Goal: Navigation & Orientation: Find specific page/section

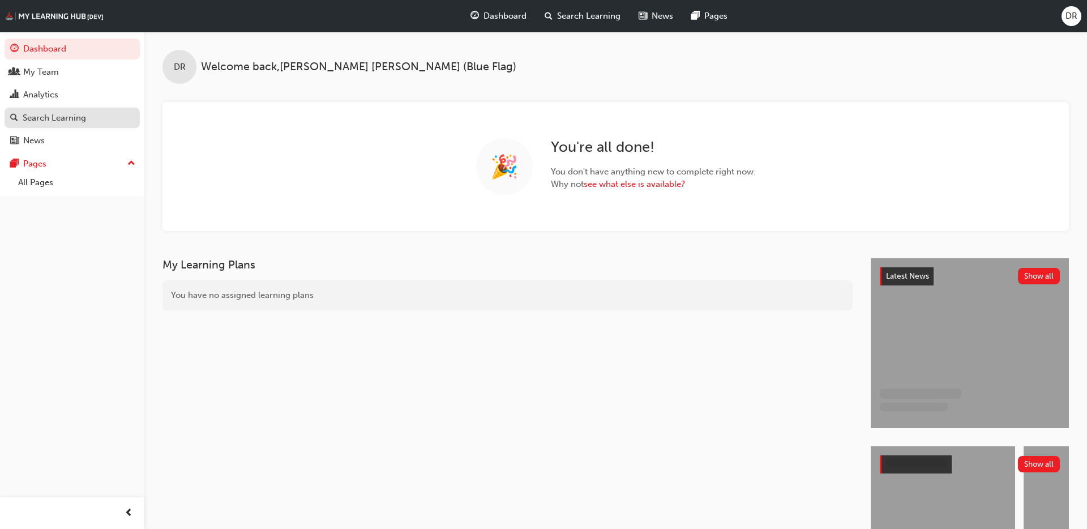
click at [66, 115] on div "Search Learning" at bounding box center [54, 118] width 63 height 13
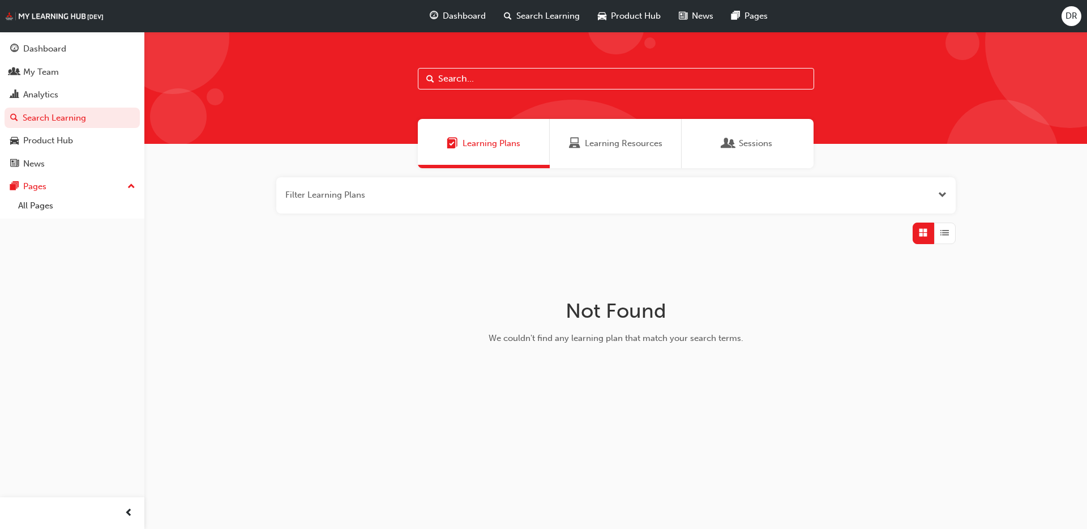
click at [615, 150] on span "Learning Resources" at bounding box center [624, 143] width 78 height 13
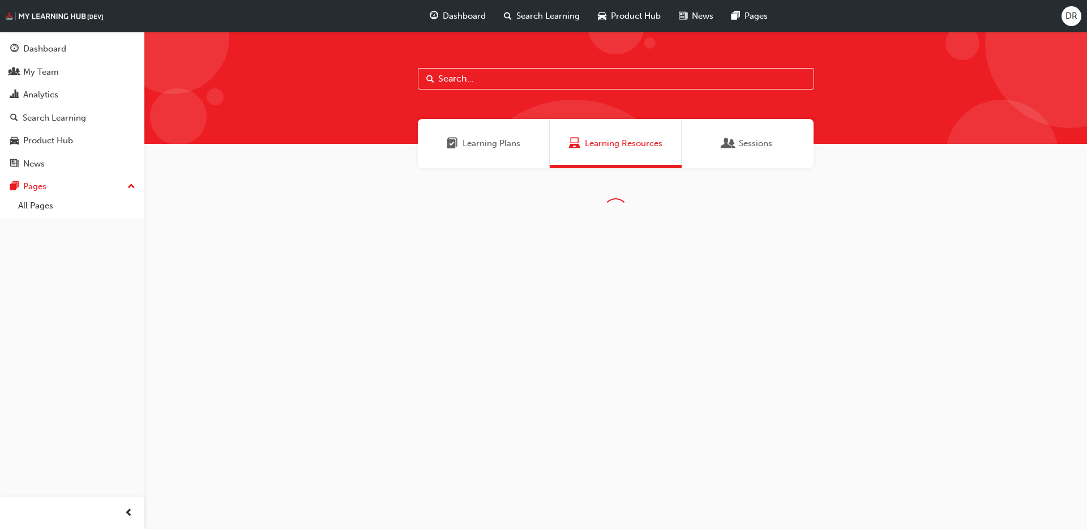
click at [517, 151] on div "Learning Plans" at bounding box center [484, 143] width 132 height 49
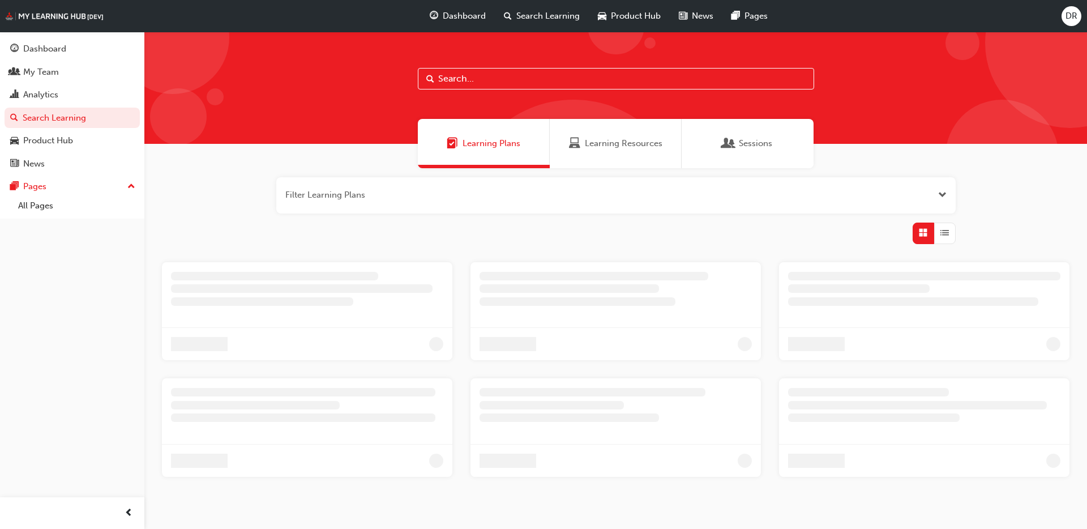
click at [701, 125] on div "Sessions" at bounding box center [748, 143] width 132 height 49
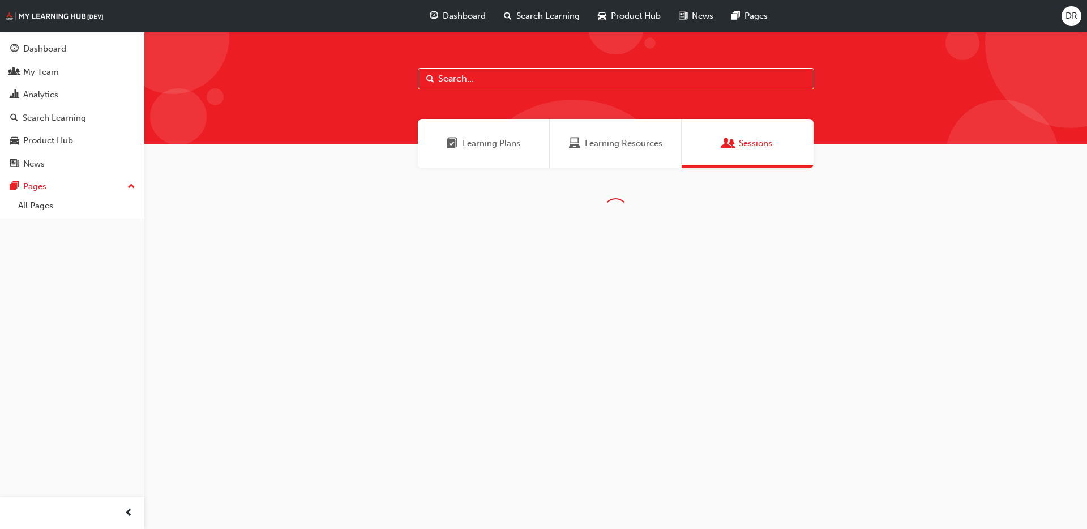
click at [559, 151] on div "Learning Resources" at bounding box center [616, 143] width 132 height 49
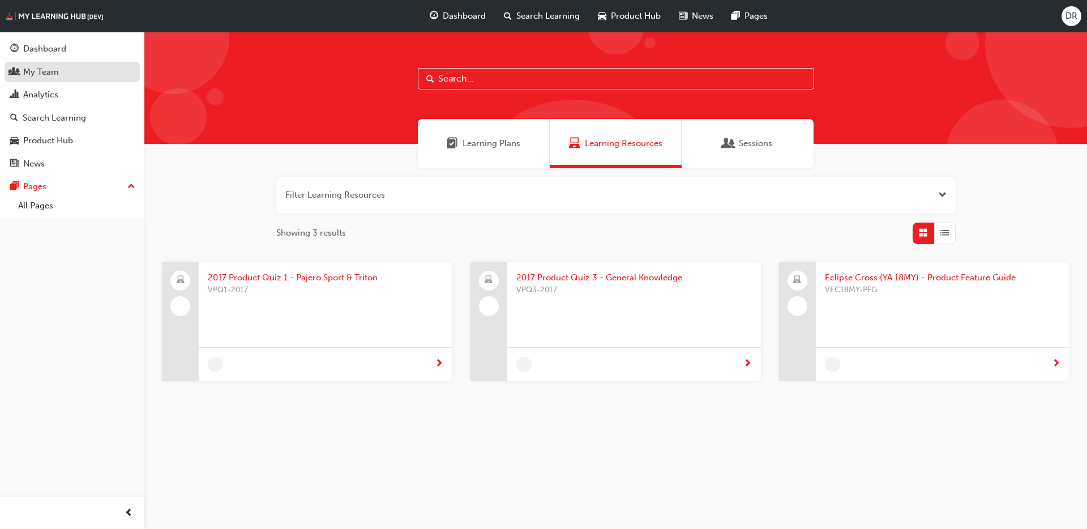
click at [40, 70] on div "My Team" at bounding box center [41, 72] width 36 height 13
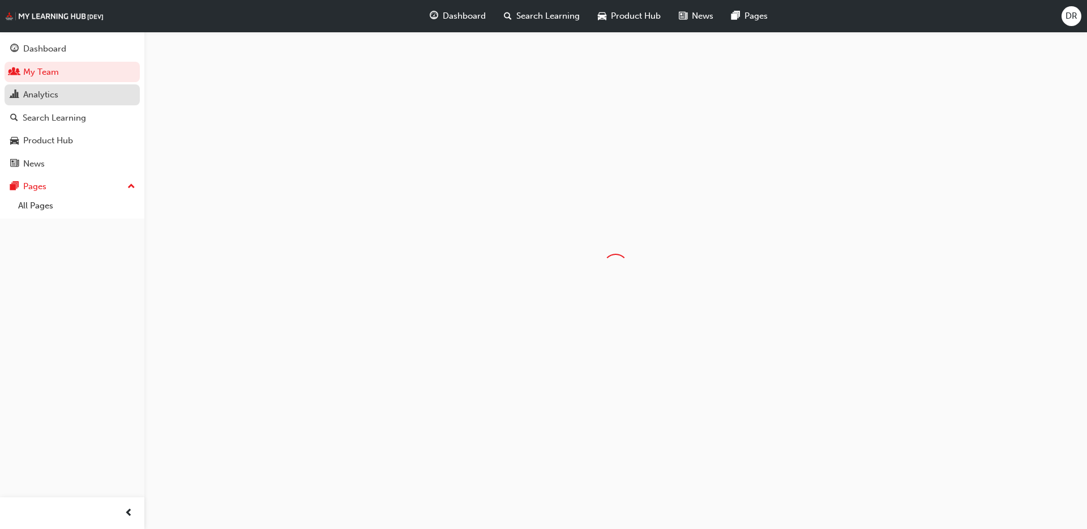
click at [74, 88] on div "Analytics" at bounding box center [72, 95] width 124 height 14
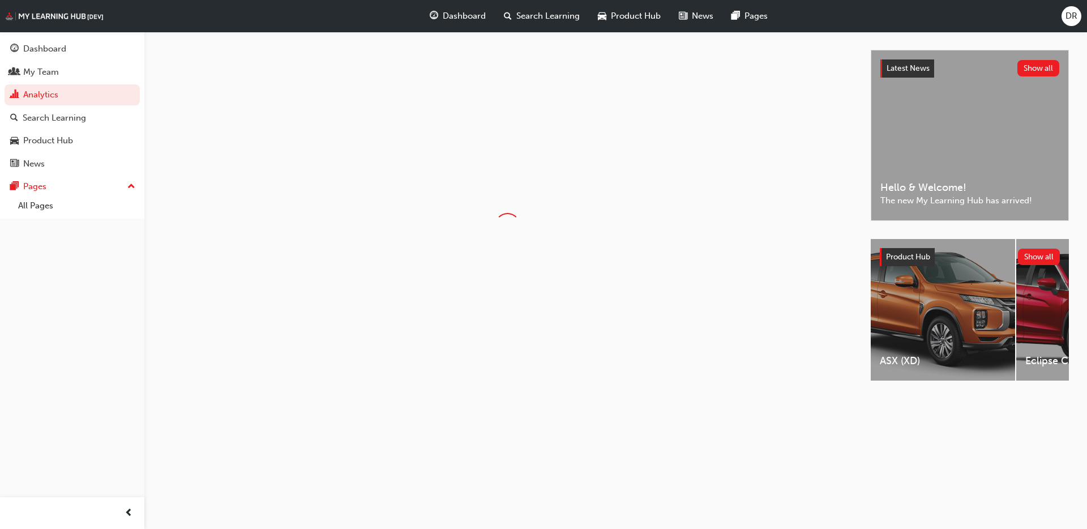
click at [143, 144] on div "Dashboard My Team Analytics Search Learning Product Hub News Pages Pages All Pa…" at bounding box center [72, 125] width 144 height 187
click at [55, 112] on div "Search Learning" at bounding box center [54, 118] width 63 height 13
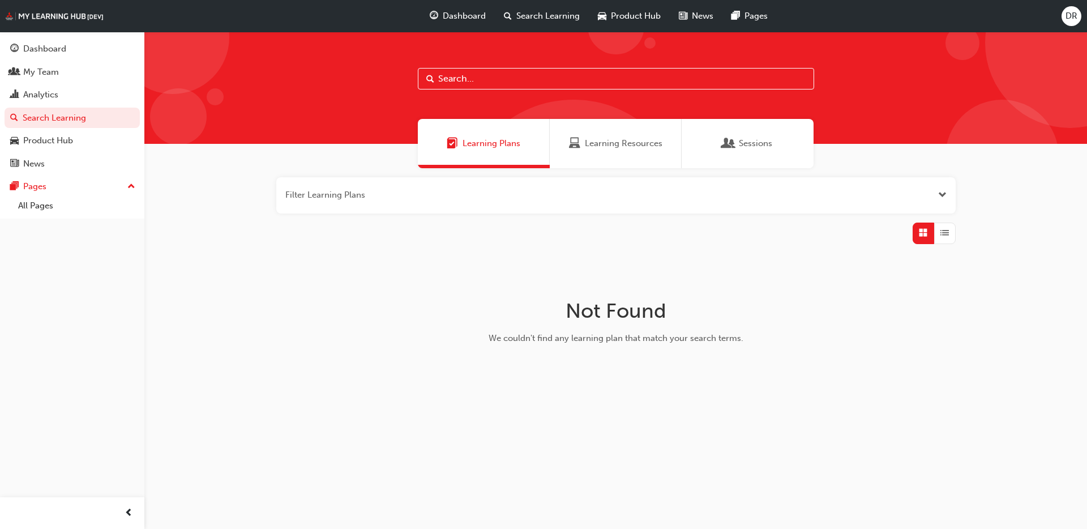
click at [468, 224] on div at bounding box center [616, 234] width 680 height 22
click at [396, 196] on button "button" at bounding box center [616, 195] width 680 height 36
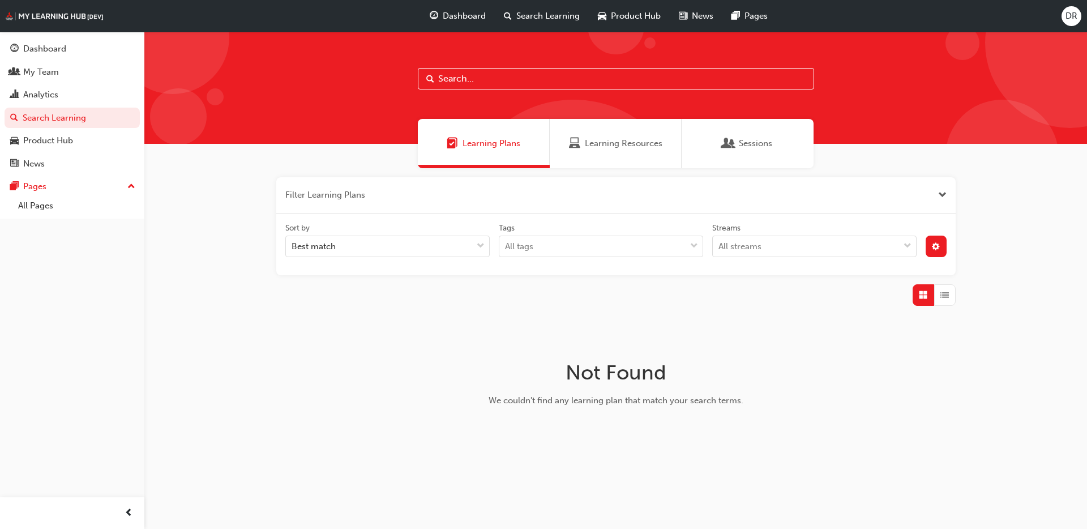
click at [396, 196] on button "button" at bounding box center [616, 195] width 680 height 36
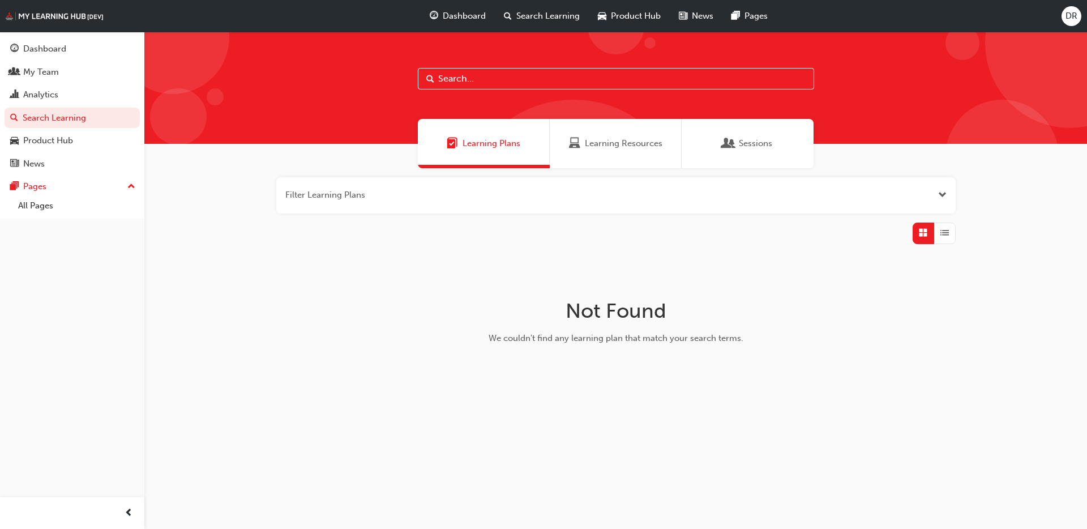
click at [396, 196] on button "button" at bounding box center [616, 195] width 680 height 36
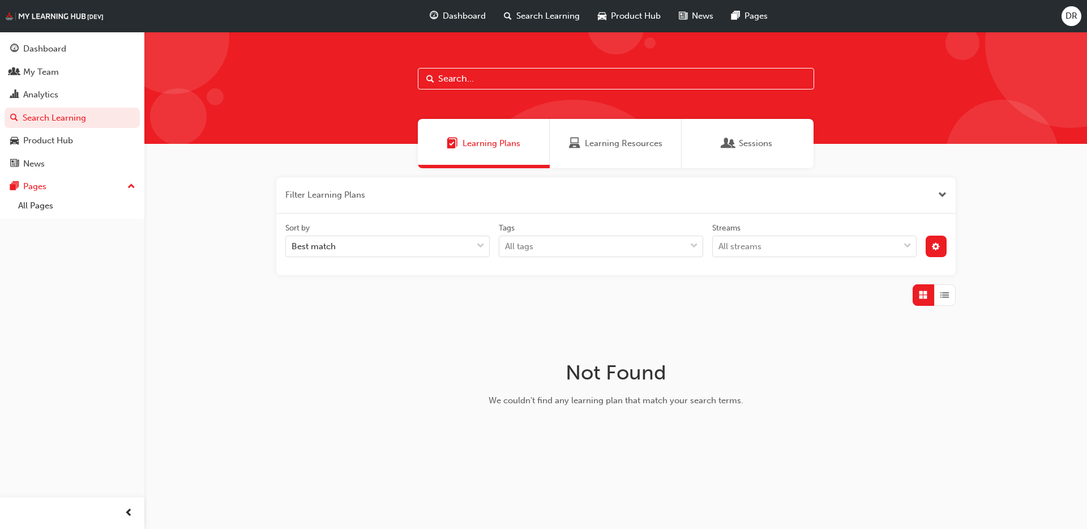
click at [673, 139] on div "Learning Resources" at bounding box center [616, 143] width 132 height 49
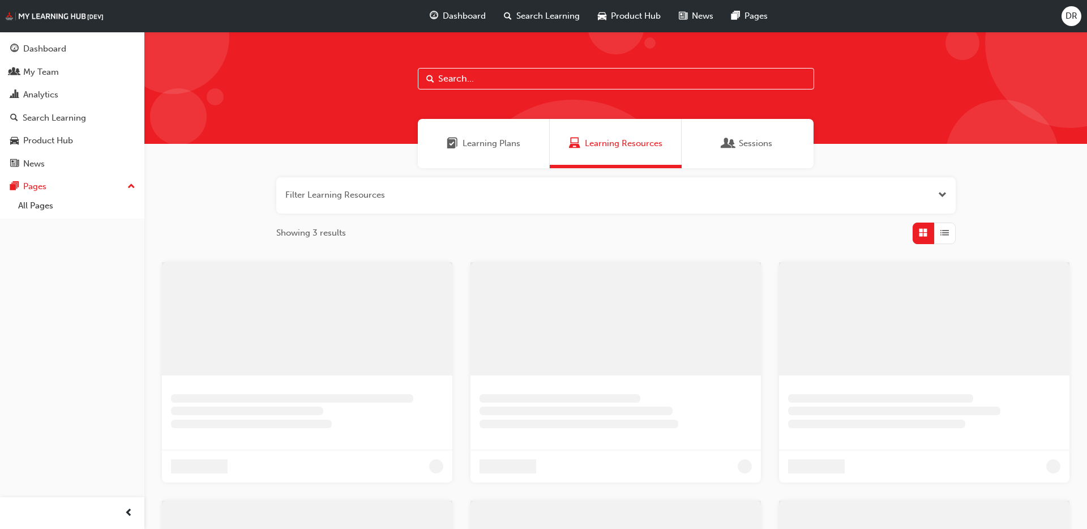
click at [718, 146] on div "Sessions" at bounding box center [748, 143] width 132 height 49
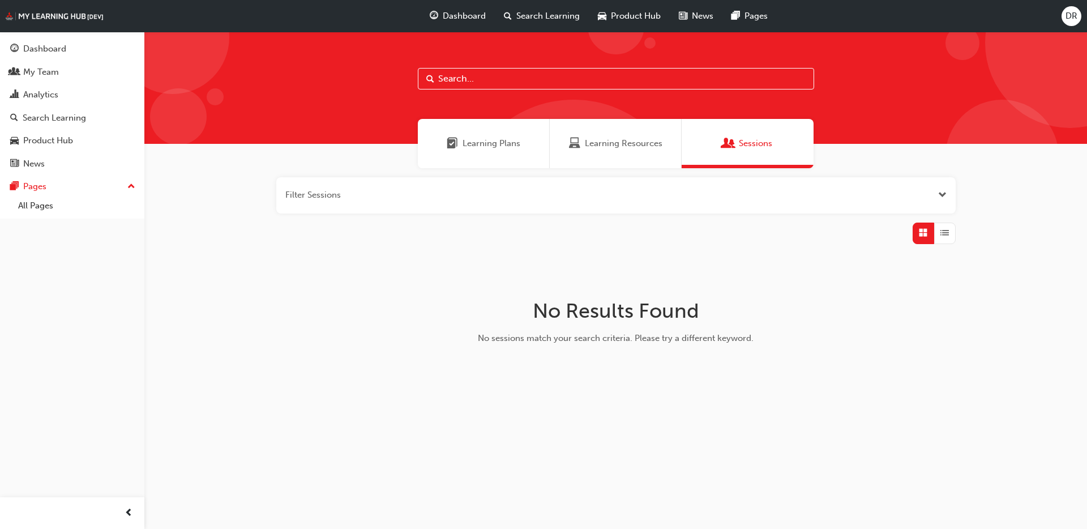
click at [657, 143] on span "Learning Resources" at bounding box center [624, 143] width 78 height 13
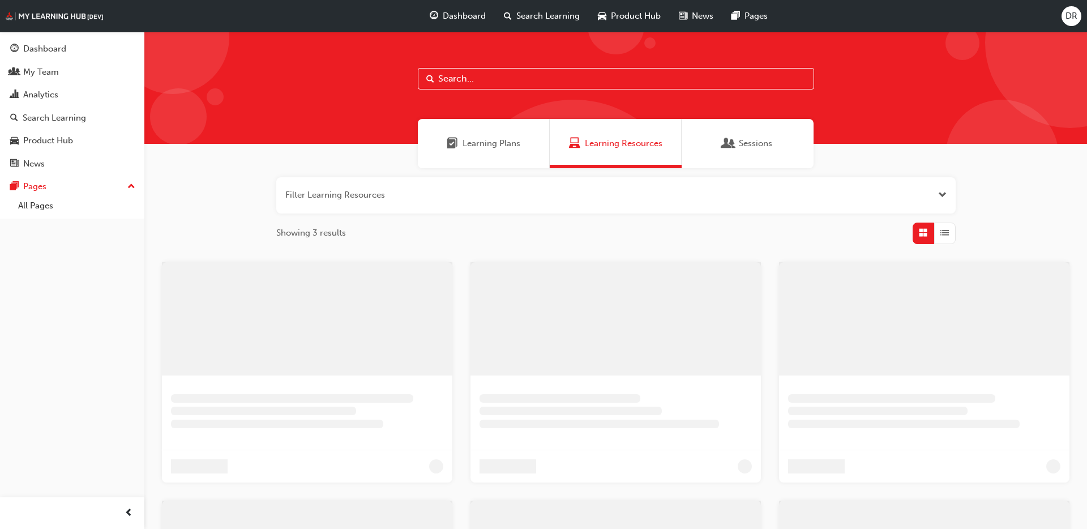
click at [509, 150] on span "Learning Plans" at bounding box center [492, 143] width 58 height 13
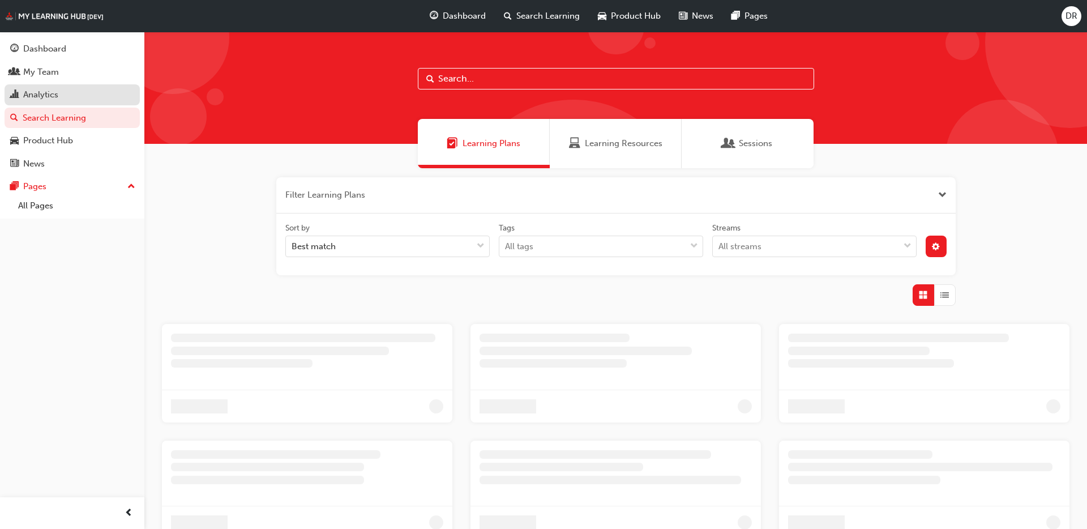
click at [91, 99] on div "Analytics" at bounding box center [72, 95] width 124 height 14
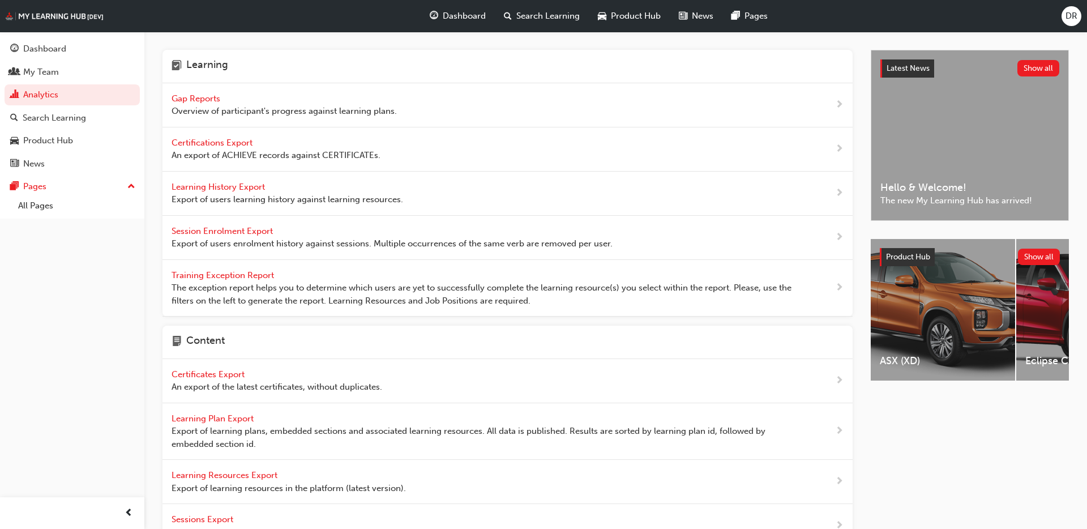
click at [1077, 11] on span "DR" at bounding box center [1072, 16] width 12 height 13
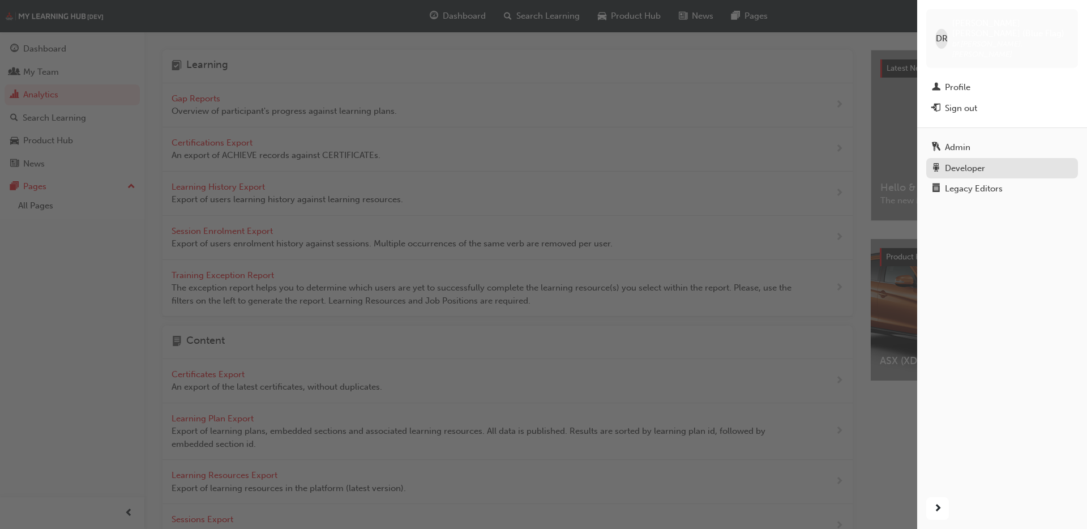
click at [966, 162] on div "Developer" at bounding box center [965, 168] width 40 height 13
